Goal: Information Seeking & Learning: Check status

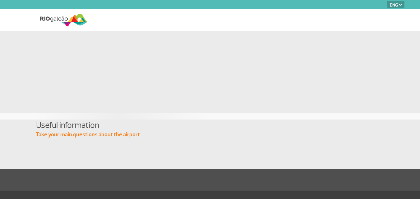
select select "en"
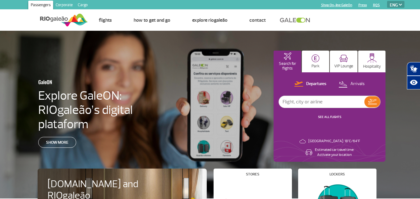
drag, startPoint x: 333, startPoint y: 26, endPoint x: 377, endPoint y: 25, distance: 43.6
click at [377, 25] on ul "Home Page Parking Rental Taxis and applications Bus BRT Subway Cars Flights Par…" at bounding box center [246, 20] width 317 height 21
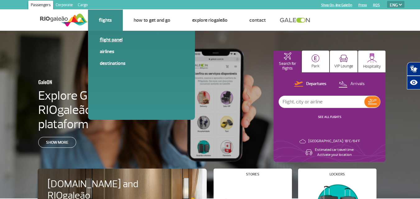
click at [121, 40] on link "Flight panel" at bounding box center [141, 39] width 83 height 7
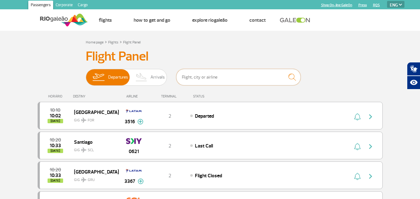
click at [205, 83] on input "text" at bounding box center [238, 77] width 124 height 16
type input "BUENOS AIRES"
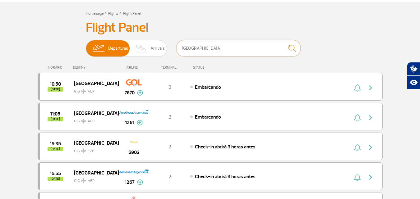
scroll to position [32, 0]
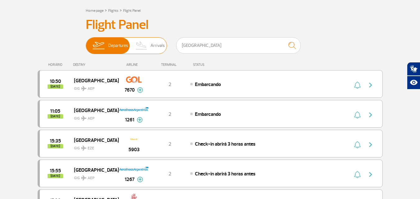
click at [148, 44] on img at bounding box center [142, 46] width 18 height 16
click at [86, 43] on input "Departures Arrivals" at bounding box center [86, 43] width 0 height 0
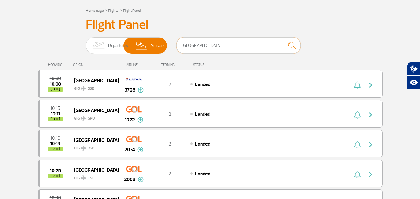
drag, startPoint x: 219, startPoint y: 49, endPoint x: 179, endPoint y: 49, distance: 40.5
click at [179, 49] on input "BUENOS AIRES" at bounding box center [238, 45] width 124 height 16
click at [332, 47] on div "Departures Arrivals BUENOS AIRES" at bounding box center [210, 46] width 249 height 19
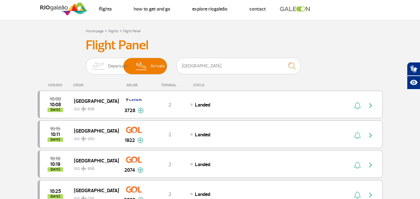
scroll to position [0, 0]
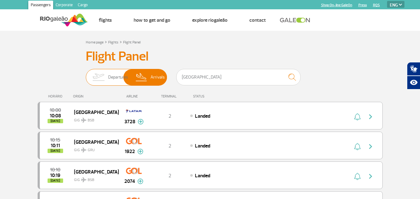
click at [118, 72] on span "Departures" at bounding box center [118, 77] width 20 height 16
click at [86, 74] on input "Departures Arrivals" at bounding box center [86, 74] width 0 height 0
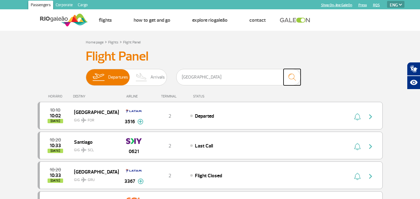
click at [292, 79] on img "submit" at bounding box center [292, 77] width 13 height 13
click at [255, 80] on input "BUENOS AIRES" at bounding box center [238, 77] width 124 height 16
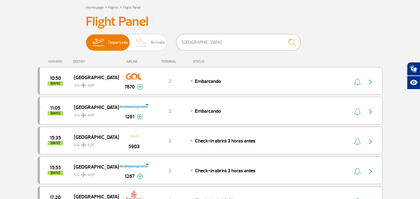
scroll to position [128, 0]
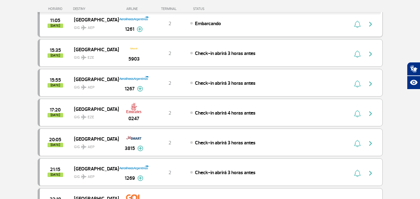
click at [367, 28] on img "button" at bounding box center [370, 24] width 7 height 7
click at [139, 28] on img at bounding box center [140, 29] width 6 height 6
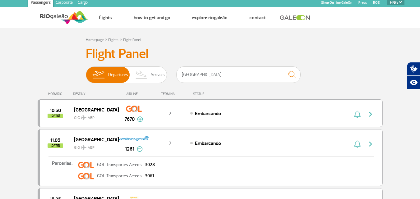
scroll to position [0, 0]
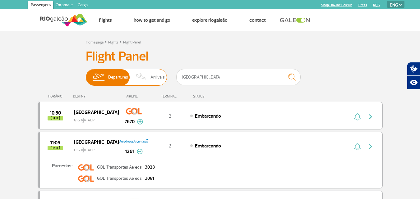
click at [157, 71] on span "Arrivals" at bounding box center [158, 77] width 14 height 16
click at [86, 74] on input "Departures Arrivals" at bounding box center [86, 74] width 0 height 0
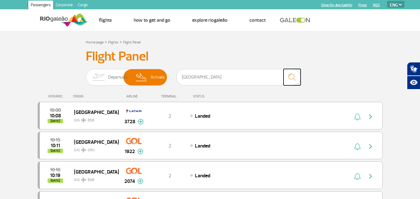
click at [291, 76] on img "submit" at bounding box center [292, 77] width 13 height 13
click at [262, 79] on input "BUENOS AIRES" at bounding box center [238, 77] width 124 height 16
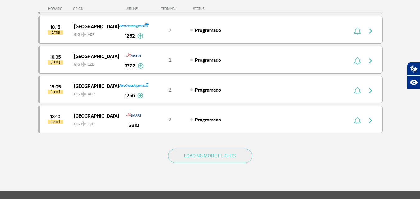
scroll to position [517, 0]
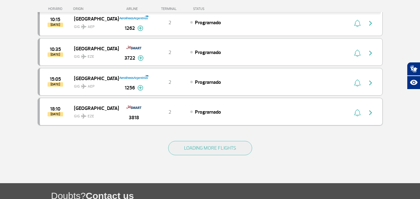
click at [98, 114] on span "GIG EZE" at bounding box center [94, 114] width 40 height 9
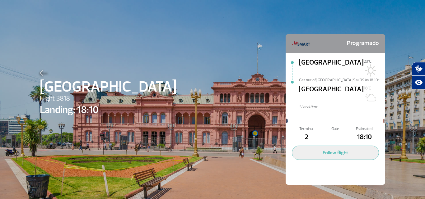
click at [40, 71] on img at bounding box center [44, 73] width 8 height 6
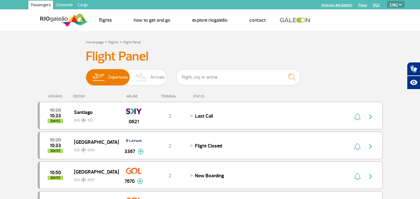
drag, startPoint x: 420, startPoint y: 33, endPoint x: 425, endPoint y: 92, distance: 59.9
click at [420, 92] on html "Passengers Corporate Cargo Shop On-line GaleOn Press RQS PT ENG ESP Home Page F…" at bounding box center [210, 99] width 420 height 199
click at [243, 49] on h3 "Flight Panel" at bounding box center [210, 57] width 249 height 16
click at [236, 79] on input "text" at bounding box center [238, 77] width 124 height 16
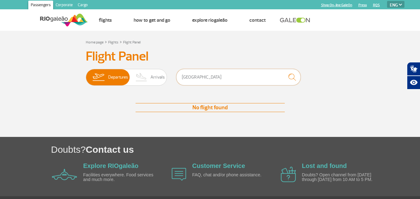
type input "BUENOS AIRES"
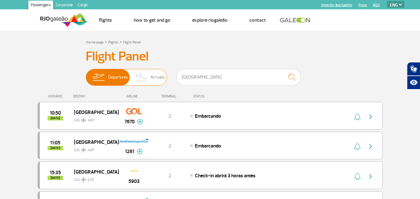
click at [156, 75] on span "Arrivals" at bounding box center [158, 77] width 14 height 16
click at [86, 74] on input "Departures Arrivals" at bounding box center [86, 74] width 0 height 0
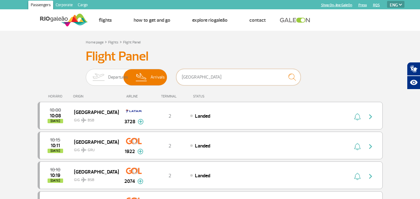
click at [217, 79] on input "BUENOS AIRES" at bounding box center [238, 77] width 124 height 16
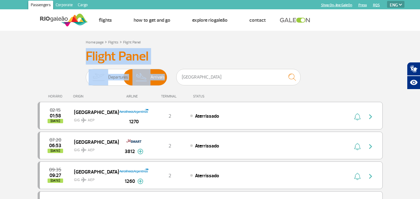
drag, startPoint x: 419, startPoint y: 38, endPoint x: 425, endPoint y: 76, distance: 38.4
click at [420, 76] on html "Passengers Corporate Cargo Shop On-line GaleOn Press RQS PT ENG ESP Home Page F…" at bounding box center [210, 99] width 420 height 199
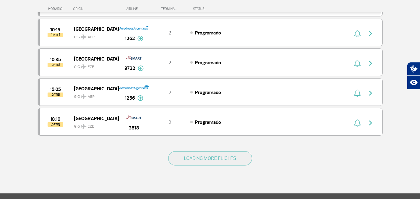
scroll to position [506, 0]
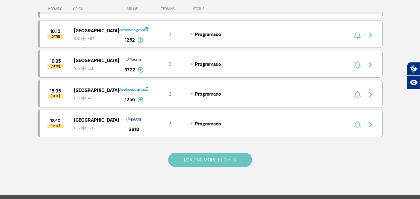
click at [202, 155] on button "LOADING MORE FLIGHTS" at bounding box center [210, 160] width 84 height 14
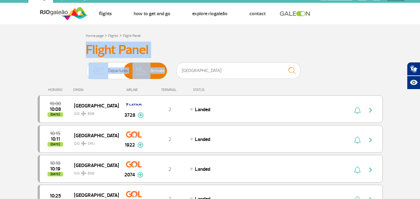
scroll to position [0, 0]
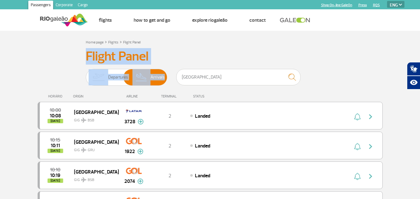
click at [316, 56] on h3 "Flight Panel" at bounding box center [210, 57] width 249 height 16
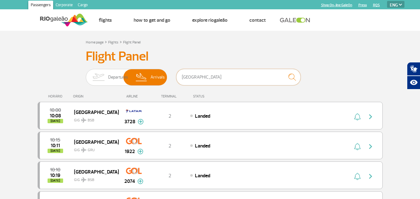
click at [252, 77] on input "BUENOS AIRES" at bounding box center [238, 77] width 124 height 16
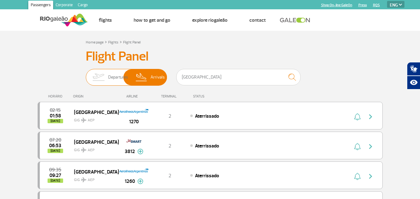
click at [105, 83] on img at bounding box center [99, 77] width 20 height 16
click at [86, 74] on input "Departures Arrivals" at bounding box center [86, 74] width 0 height 0
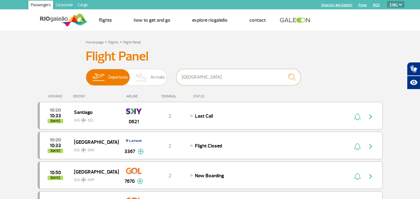
click at [221, 81] on input "BUENOS AIRES" at bounding box center [238, 77] width 124 height 16
click at [289, 77] on img "submit" at bounding box center [292, 77] width 13 height 13
click at [295, 79] on img "submit" at bounding box center [292, 77] width 13 height 13
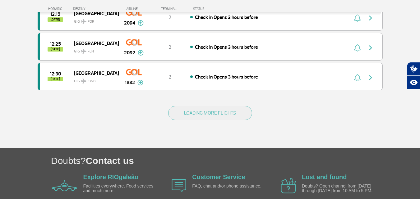
scroll to position [628, 0]
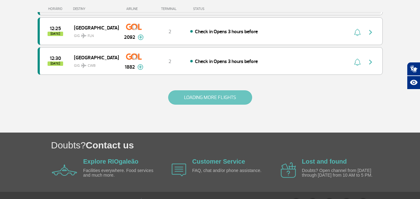
click at [224, 101] on button "LOADING MORE FLIGHTS" at bounding box center [210, 98] width 84 height 14
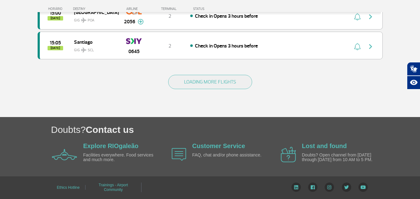
scroll to position [0, 0]
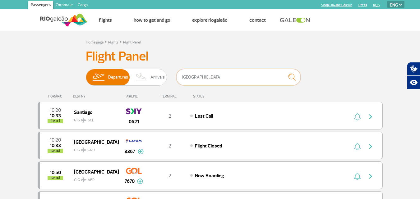
click at [260, 84] on input "BUENOS AIRES" at bounding box center [238, 77] width 124 height 16
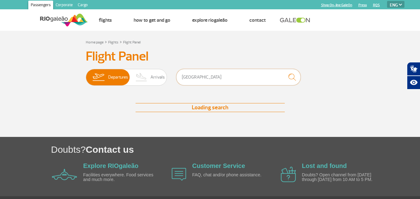
click at [257, 78] on input "BUENOS AIRES" at bounding box center [238, 77] width 124 height 16
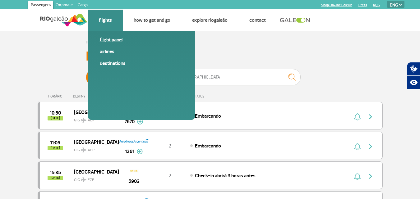
click at [117, 38] on link "Flight panel" at bounding box center [141, 39] width 83 height 7
click at [111, 49] on link "Airlines" at bounding box center [141, 51] width 83 height 7
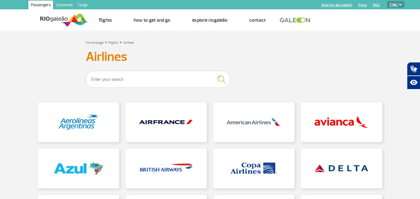
click at [399, 0] on section "Passengers Corporate Cargo Shop On-line GaleOn Press RQS PT ENG ESP" at bounding box center [210, 4] width 398 height 9
click at [400, 6] on select "PT ENG ESP" at bounding box center [395, 4] width 17 height 7
select select "es"
click at [387, 1] on select "PT ENG ESP" at bounding box center [395, 4] width 17 height 7
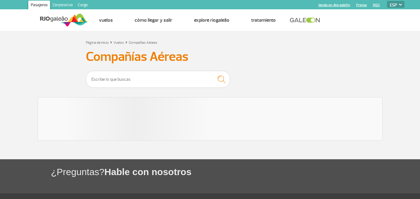
select select "es"
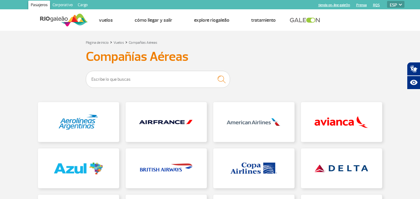
click at [208, 48] on div "Página de inicio > Vuelos > Compañías Aéreas Compañías Aéreas" at bounding box center [210, 183] width 355 height 289
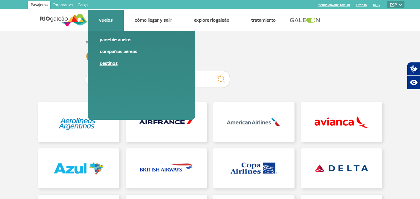
click at [117, 64] on link "Destinos" at bounding box center [141, 63] width 83 height 7
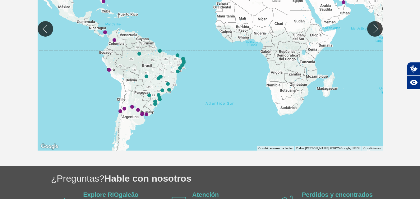
scroll to position [215, 0]
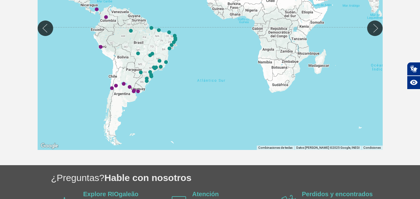
drag, startPoint x: 185, startPoint y: 99, endPoint x: 167, endPoint y: 88, distance: 20.5
click at [175, 87] on div at bounding box center [210, 28] width 345 height 244
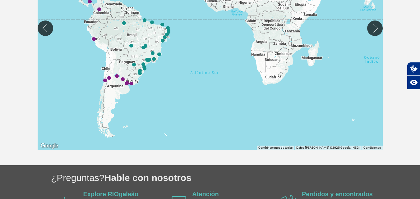
click at [125, 93] on div at bounding box center [210, 28] width 345 height 244
click at [127, 86] on div at bounding box center [210, 28] width 345 height 244
click at [127, 84] on img "Buenos Aires (EZE)" at bounding box center [127, 84] width 4 height 4
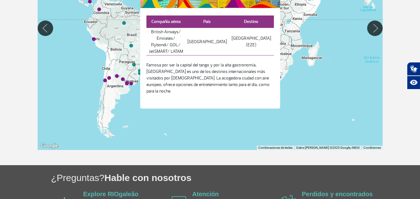
click at [208, 137] on div "Para navegar, presiona las teclas [PERSON_NAME]." at bounding box center [210, 28] width 345 height 244
drag, startPoint x: 364, startPoint y: 98, endPoint x: 365, endPoint y: 94, distance: 4.4
click at [364, 97] on div at bounding box center [210, 28] width 345 height 244
drag, startPoint x: 371, startPoint y: 31, endPoint x: 378, endPoint y: 37, distance: 9.6
click at [371, 32] on button "Mover a la derecha" at bounding box center [375, 29] width 16 height 16
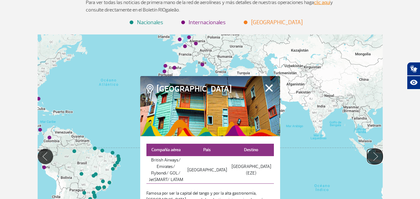
scroll to position [72, 0]
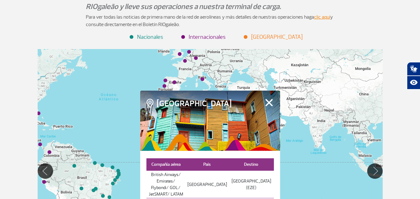
click at [267, 107] on button "Fechar" at bounding box center [269, 103] width 10 height 8
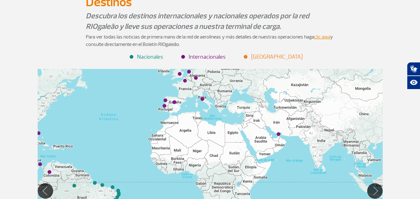
scroll to position [0, 0]
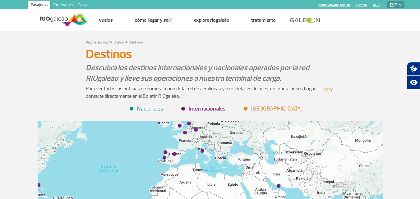
click at [310, 19] on link at bounding box center [307, 20] width 34 height 6
